Goal: Task Accomplishment & Management: Use online tool/utility

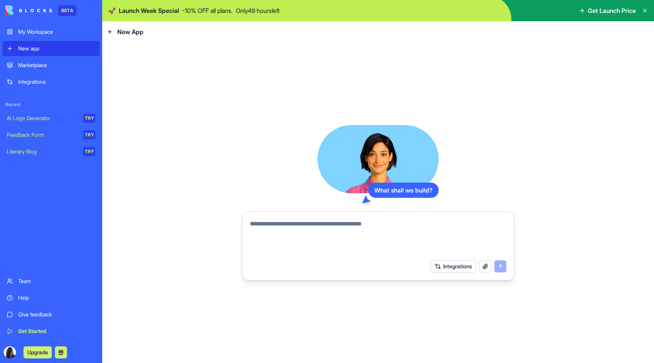
click at [377, 214] on form "Integrations" at bounding box center [378, 245] width 273 height 69
click at [40, 65] on div "Marketplace" at bounding box center [56, 65] width 77 height 8
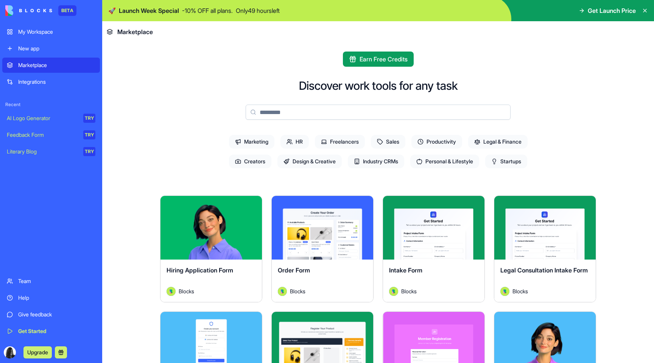
click at [247, 241] on div "Explore" at bounding box center [210, 228] width 101 height 64
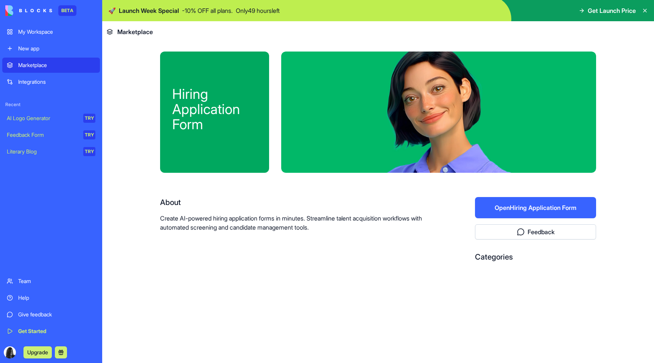
click at [515, 207] on button "Open Hiring Application Form" at bounding box center [535, 207] width 121 height 21
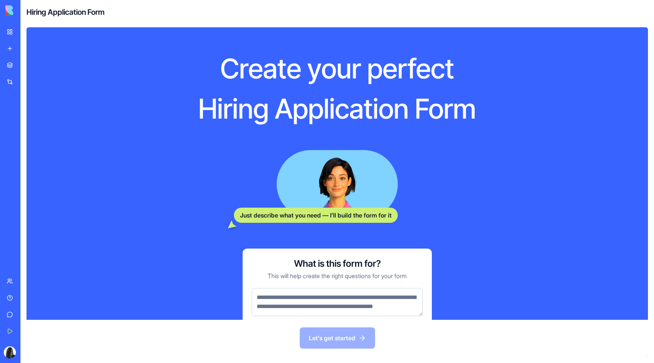
scroll to position [39, 0]
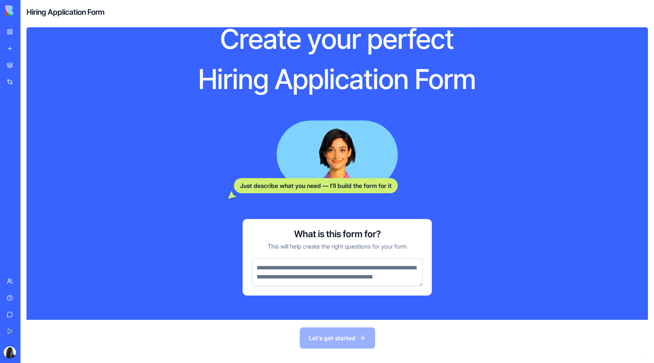
click at [340, 337] on div "Let's get started" at bounding box center [337, 337] width 622 height 36
click at [340, 262] on textarea at bounding box center [337, 272] width 171 height 28
click at [310, 279] on textarea at bounding box center [337, 272] width 171 height 28
click at [284, 241] on p "This will help create the right questions for your form" at bounding box center [337, 245] width 139 height 9
click at [299, 178] on div "Just describe what you need — I’ll build the form for it" at bounding box center [316, 185] width 164 height 15
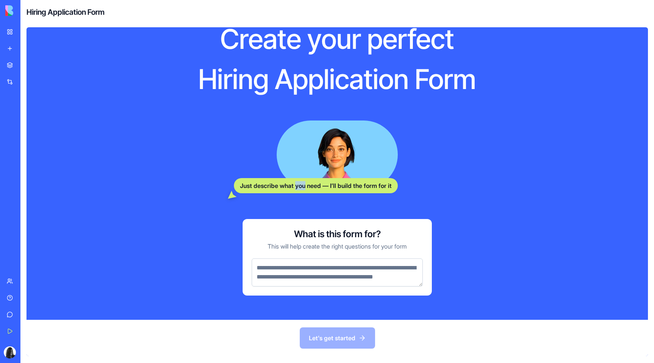
click at [299, 178] on div "Just describe what you need — I’ll build the form for it" at bounding box center [316, 185] width 164 height 15
click at [293, 276] on textarea at bounding box center [337, 272] width 171 height 28
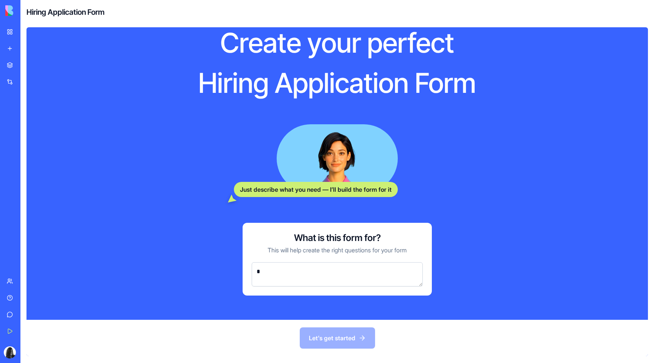
scroll to position [26, 0]
type textarea "**********"
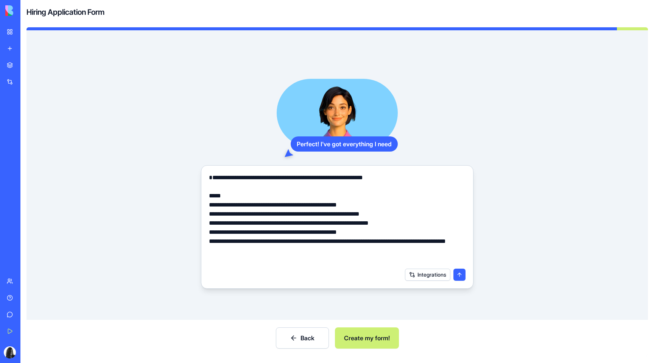
type textarea "**********"
click at [435, 271] on button "Integrations" at bounding box center [427, 274] width 45 height 12
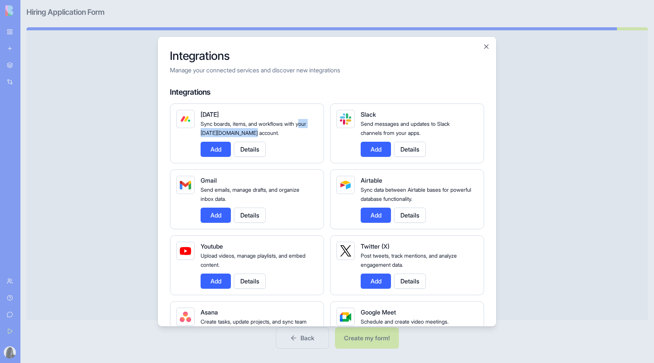
drag, startPoint x: 274, startPoint y: 132, endPoint x: 202, endPoint y: 129, distance: 72.0
click at [202, 129] on div "Sync boards, items, and workflows with your [DATE][DOMAIN_NAME] account." at bounding box center [256, 128] width 111 height 18
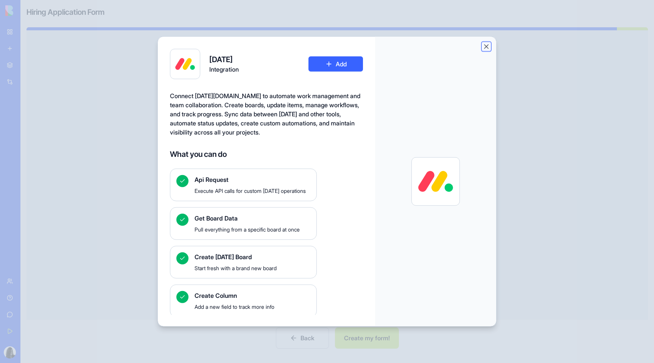
click at [483, 48] on button "Close" at bounding box center [487, 47] width 8 height 8
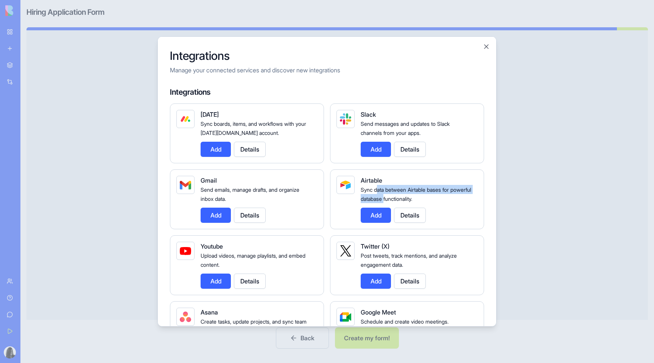
drag, startPoint x: 379, startPoint y: 189, endPoint x: 408, endPoint y: 196, distance: 30.8
click at [408, 196] on span "Sync data between Airtable bases for powerful database functionality." at bounding box center [416, 194] width 111 height 16
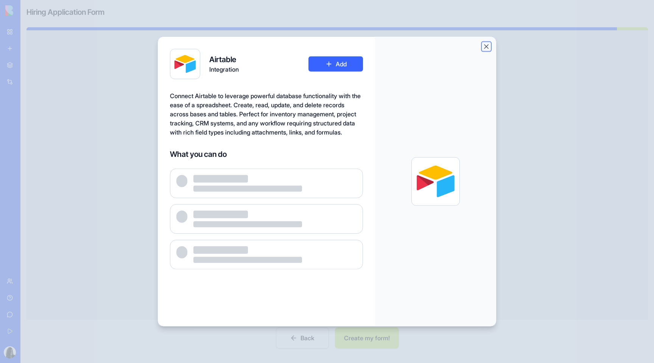
click at [486, 46] on button "Close" at bounding box center [487, 47] width 8 height 8
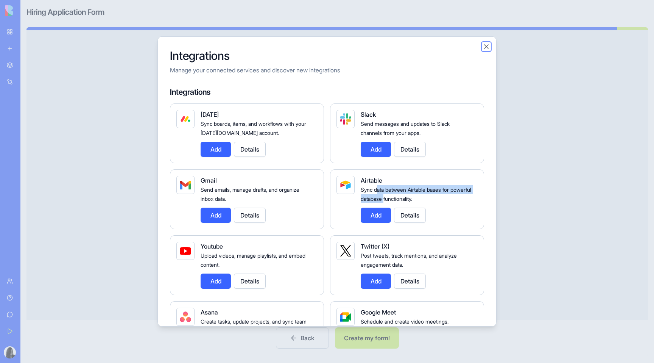
click at [488, 47] on button "Close" at bounding box center [487, 47] width 8 height 8
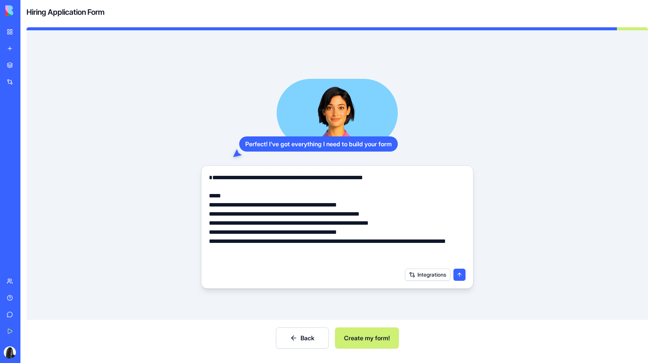
click at [376, 341] on button "Create my form!" at bounding box center [367, 337] width 64 height 21
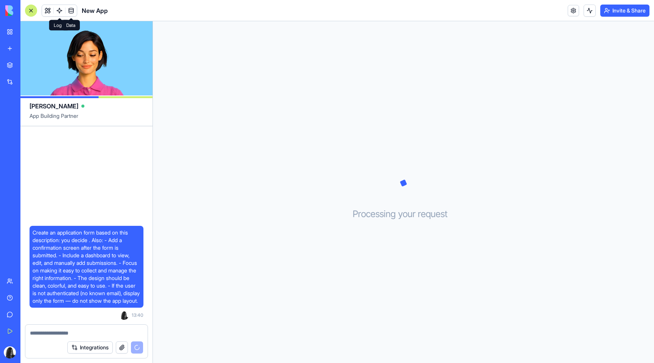
click at [69, 10] on link at bounding box center [70, 10] width 11 height 11
click at [60, 9] on link at bounding box center [59, 10] width 11 height 11
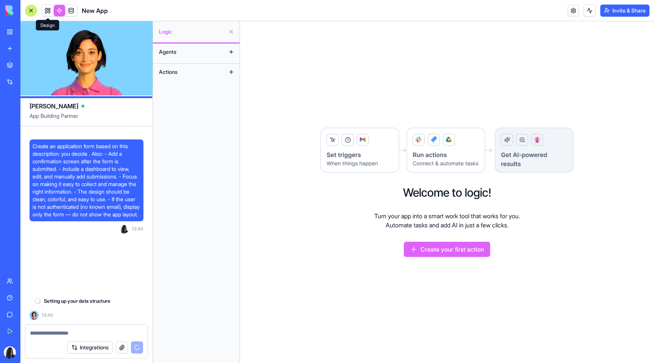
click at [50, 10] on link at bounding box center [47, 10] width 11 height 11
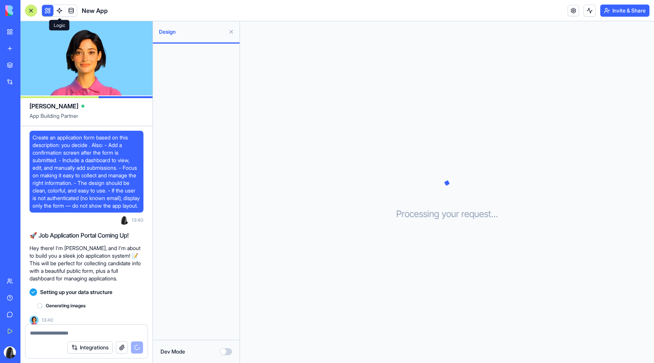
scroll to position [12, 0]
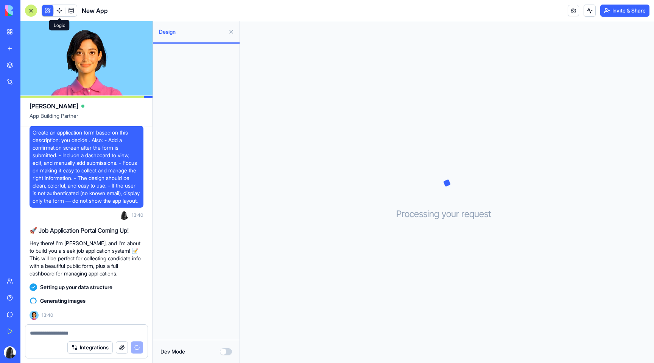
click at [56, 11] on link at bounding box center [59, 10] width 11 height 11
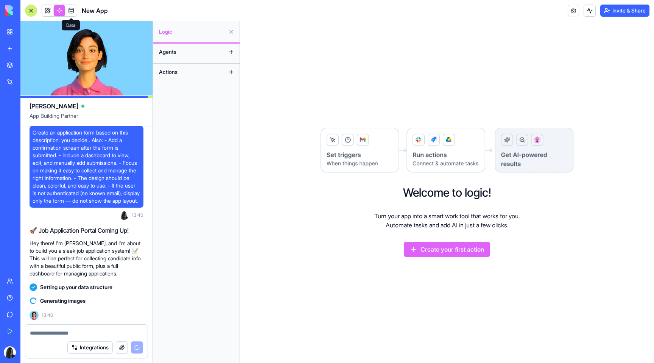
click at [73, 11] on span at bounding box center [71, 10] width 21 height 21
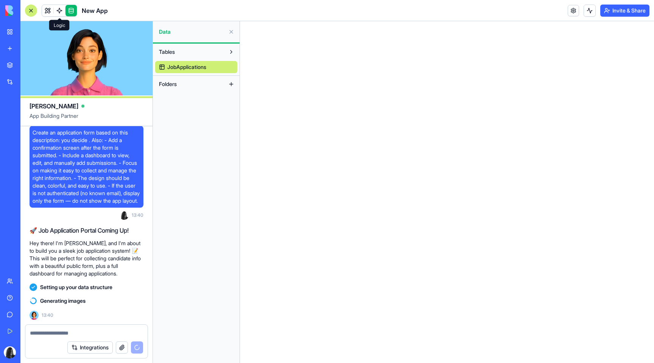
click at [62, 11] on link at bounding box center [59, 10] width 11 height 11
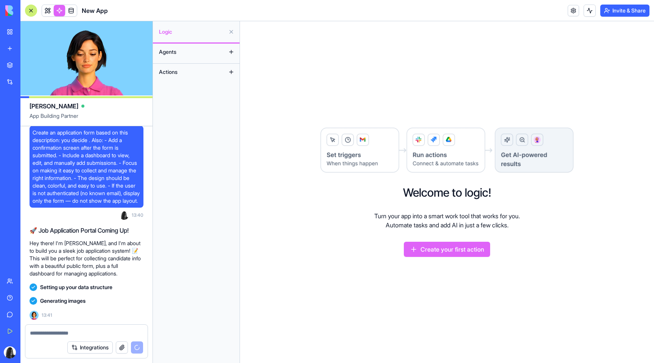
click at [175, 71] on span "Actions" at bounding box center [168, 72] width 19 height 8
click at [232, 72] on button at bounding box center [231, 72] width 12 height 12
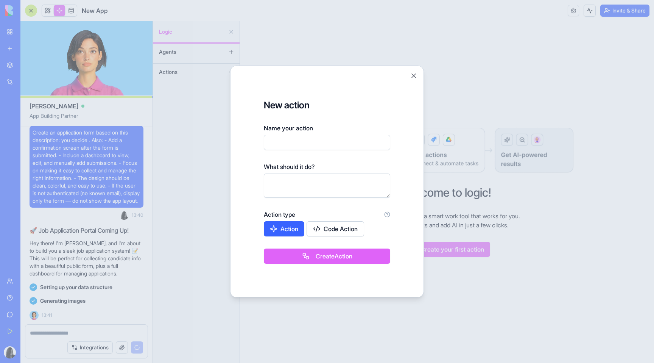
click at [288, 231] on button "Action" at bounding box center [284, 228] width 41 height 15
click at [296, 198] on div "New action Name your action What should it do? Action type Action Code Action" at bounding box center [327, 167] width 126 height 137
click at [414, 75] on button "Close" at bounding box center [414, 76] width 8 height 8
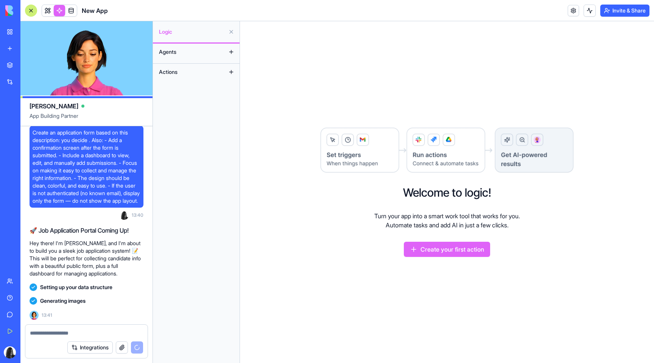
click at [338, 170] on img at bounding box center [447, 150] width 254 height 47
click at [341, 154] on img at bounding box center [447, 150] width 254 height 47
click at [54, 8] on link at bounding box center [59, 10] width 11 height 11
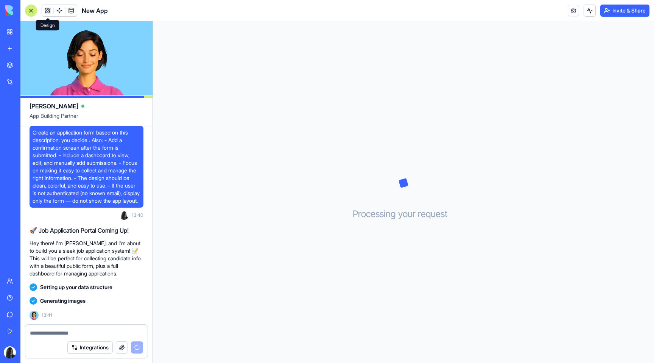
click at [50, 8] on button at bounding box center [47, 10] width 11 height 11
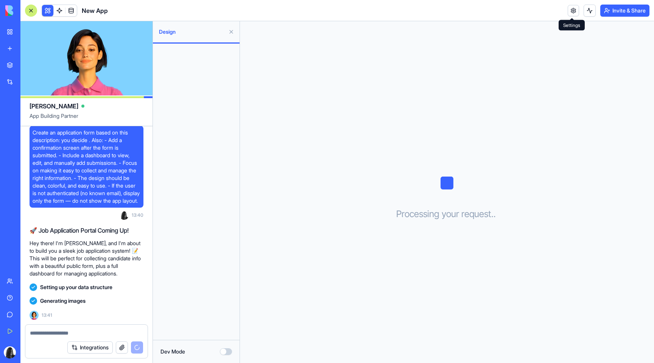
click at [576, 9] on link at bounding box center [573, 10] width 11 height 11
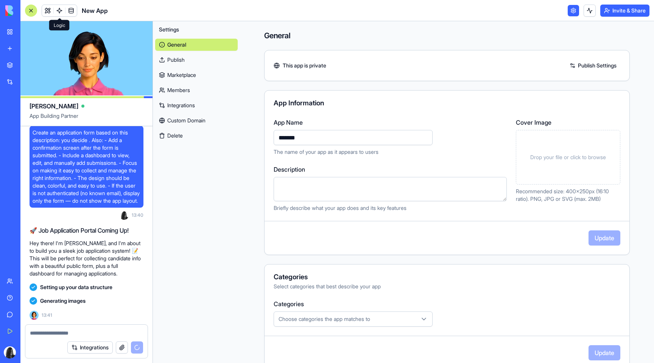
click at [59, 12] on span at bounding box center [59, 10] width 21 height 21
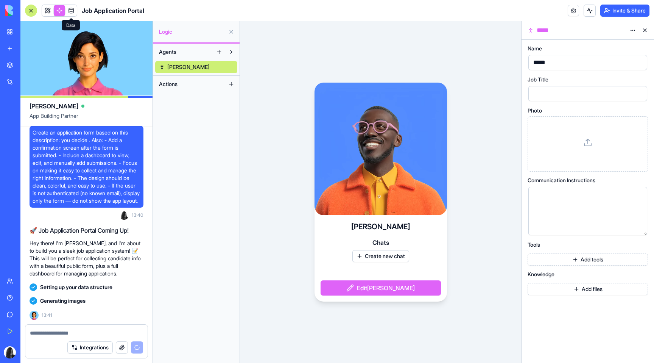
scroll to position [26, 0]
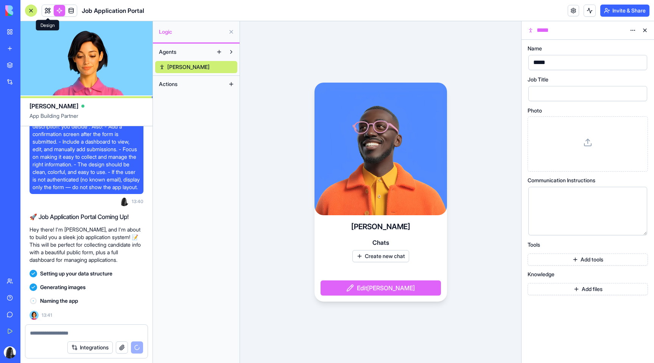
click at [49, 14] on link at bounding box center [47, 10] width 11 height 11
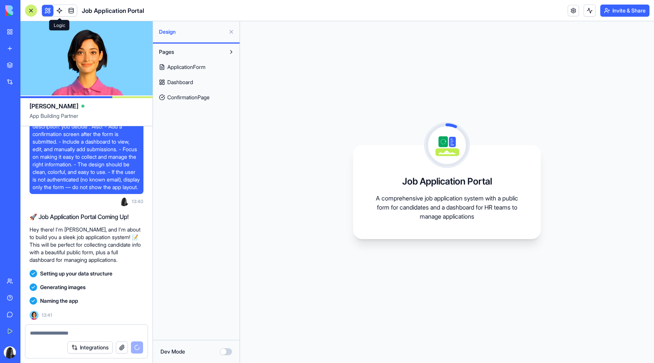
click at [59, 12] on link at bounding box center [59, 10] width 11 height 11
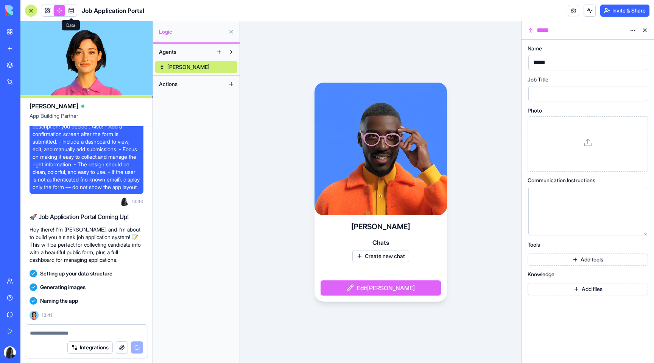
click at [71, 11] on link at bounding box center [70, 10] width 11 height 11
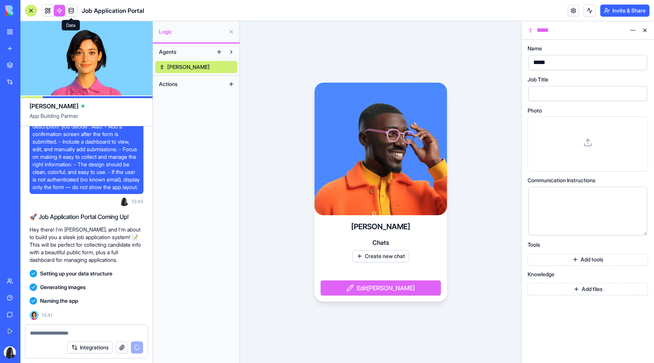
scroll to position [88, 0]
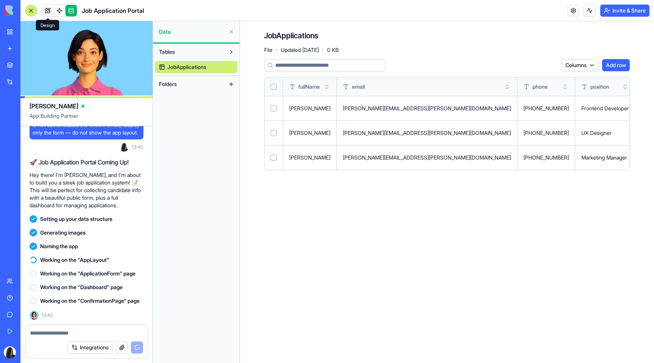
click at [50, 13] on link at bounding box center [47, 10] width 11 height 11
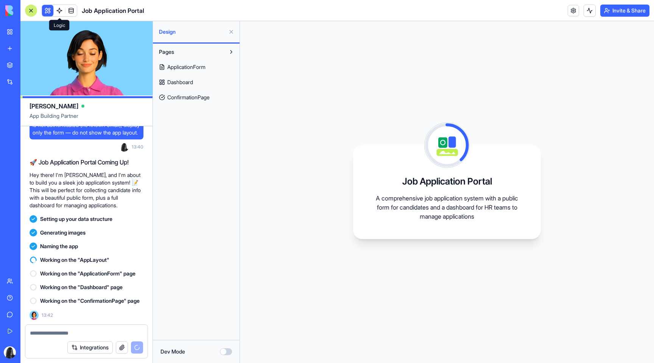
click at [59, 11] on link at bounding box center [59, 10] width 11 height 11
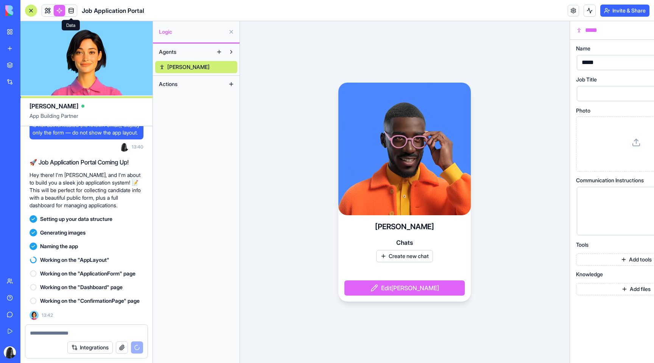
click at [67, 10] on link at bounding box center [70, 10] width 11 height 11
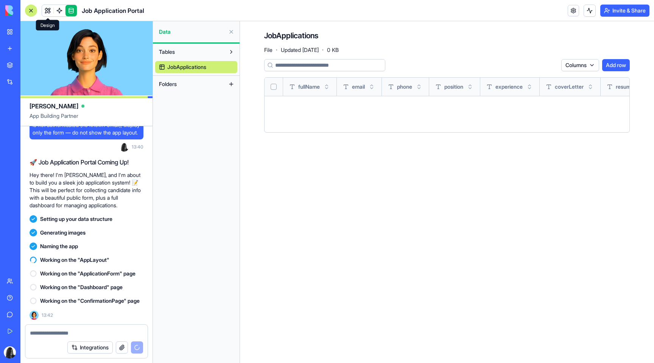
click at [53, 11] on link at bounding box center [47, 10] width 11 height 11
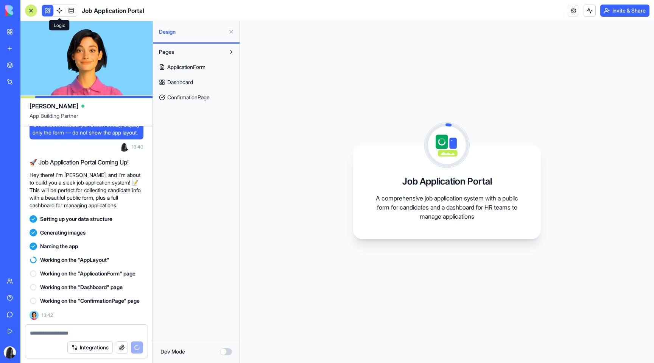
click at [57, 11] on link at bounding box center [59, 10] width 11 height 11
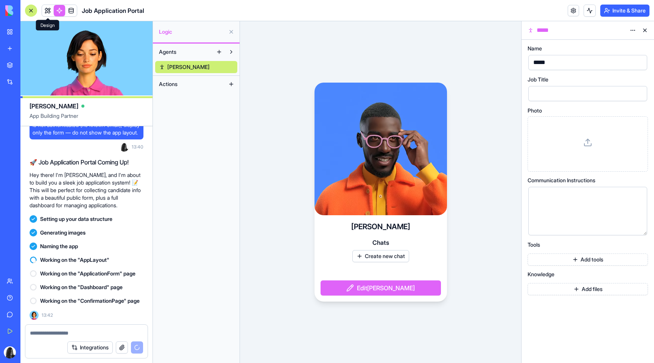
click at [50, 11] on link at bounding box center [47, 10] width 11 height 11
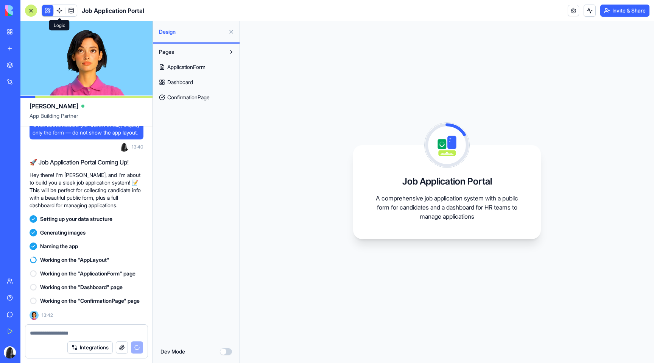
click at [60, 14] on link at bounding box center [59, 10] width 11 height 11
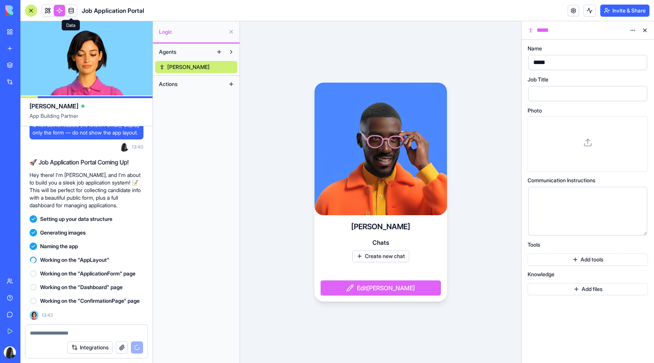
click at [69, 14] on link at bounding box center [70, 10] width 11 height 11
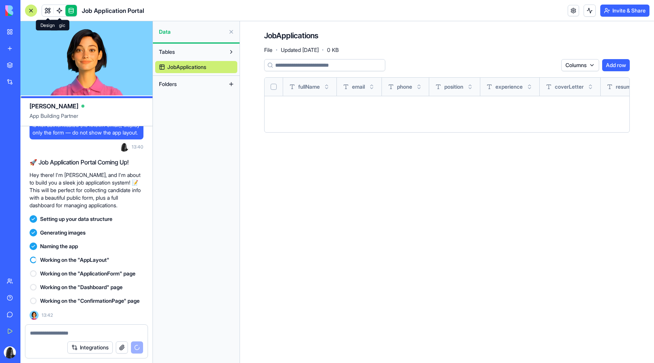
click at [49, 11] on link at bounding box center [47, 10] width 11 height 11
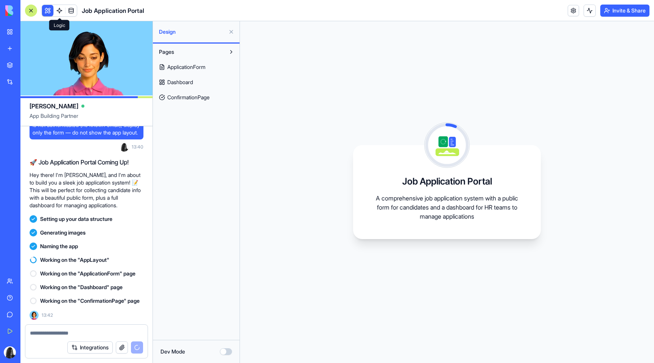
click at [55, 11] on link at bounding box center [59, 10] width 11 height 11
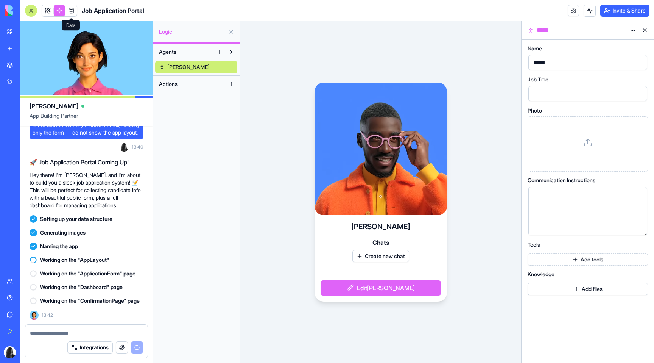
click at [70, 12] on link at bounding box center [70, 10] width 11 height 11
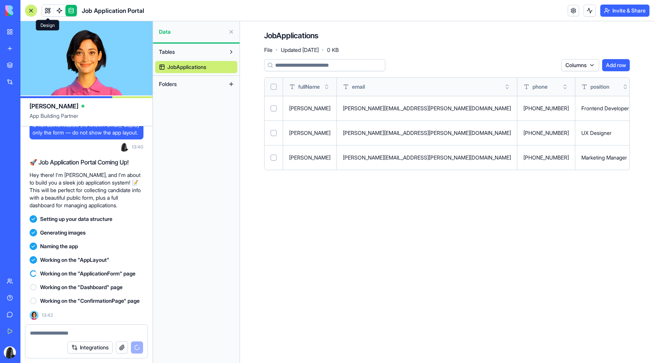
click at [47, 11] on link at bounding box center [47, 10] width 11 height 11
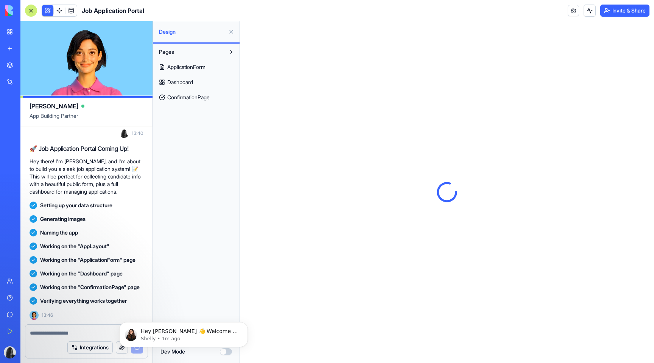
scroll to position [212, 0]
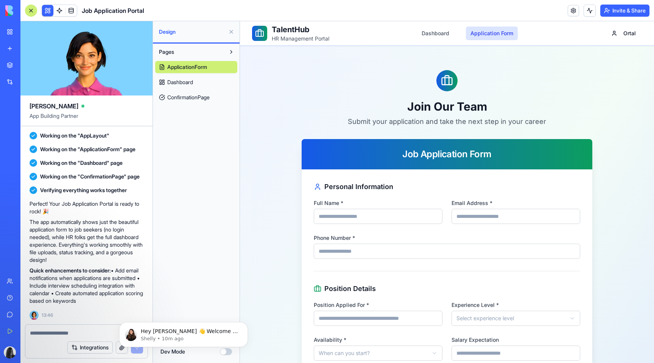
click at [231, 53] on button at bounding box center [231, 52] width 12 height 12
